Goal: Transaction & Acquisition: Purchase product/service

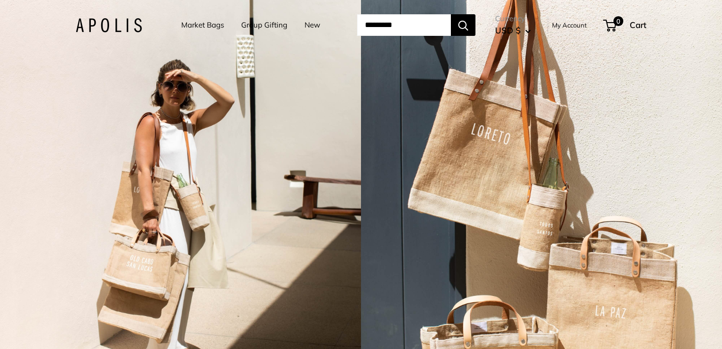
click at [196, 24] on link "Market Bags" at bounding box center [202, 25] width 43 height 14
